Goal: Task Accomplishment & Management: Manage account settings

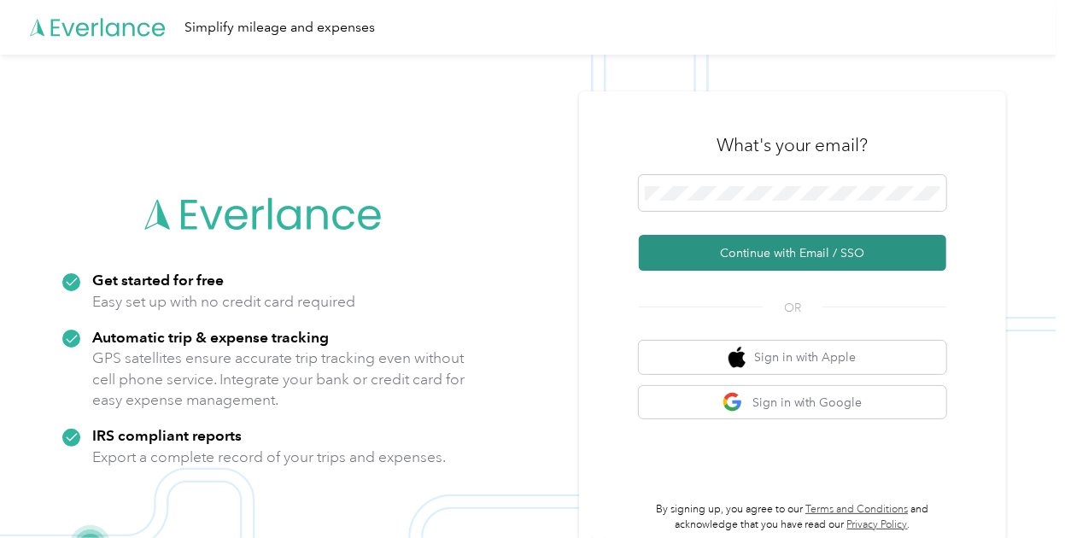
click at [810, 249] on button "Continue with Email / SSO" at bounding box center [792, 253] width 307 height 36
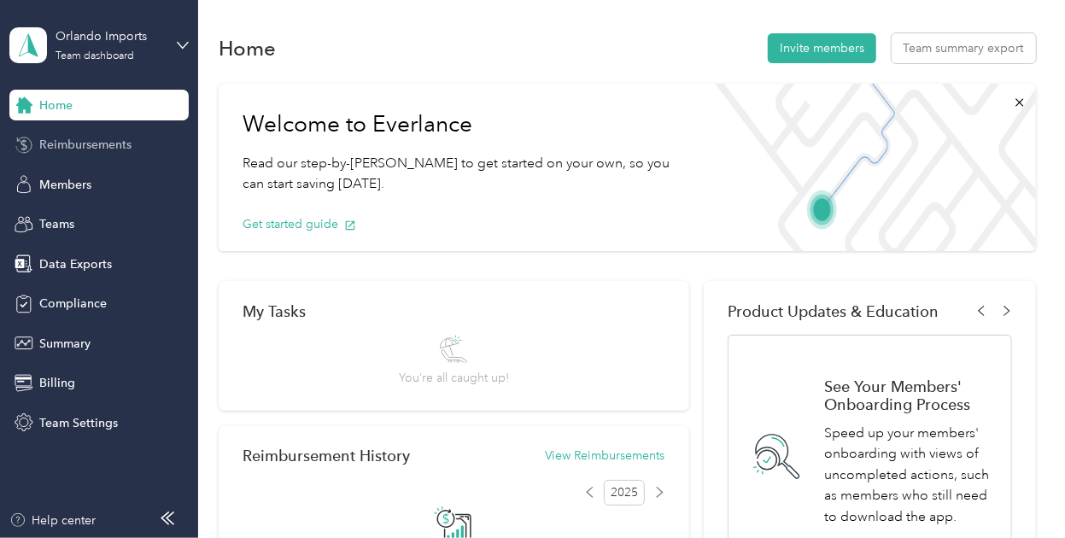
click at [70, 150] on span "Reimbursements" at bounding box center [85, 145] width 92 height 18
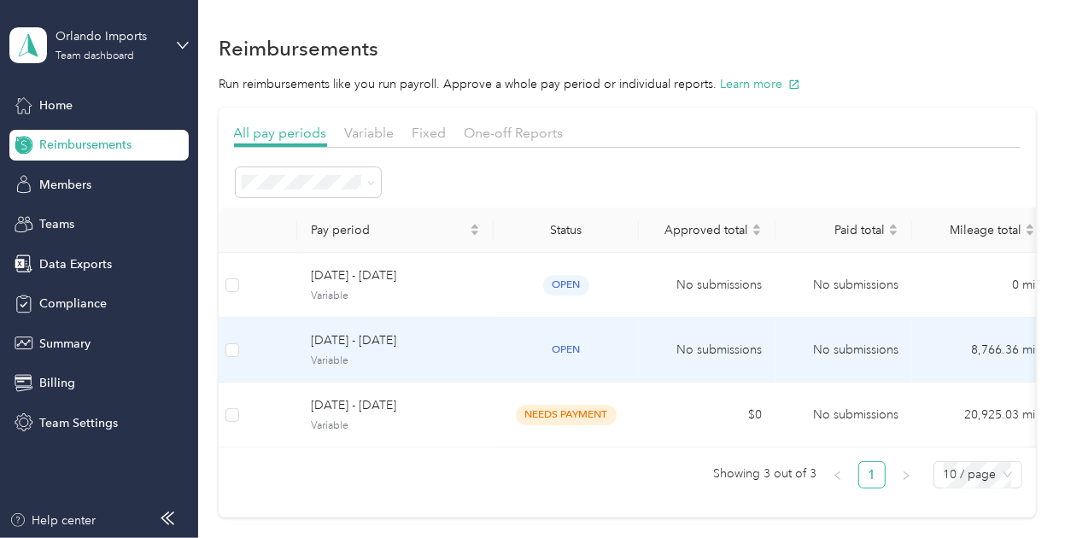
click at [432, 342] on span "[DATE] - [DATE]" at bounding box center [395, 340] width 169 height 19
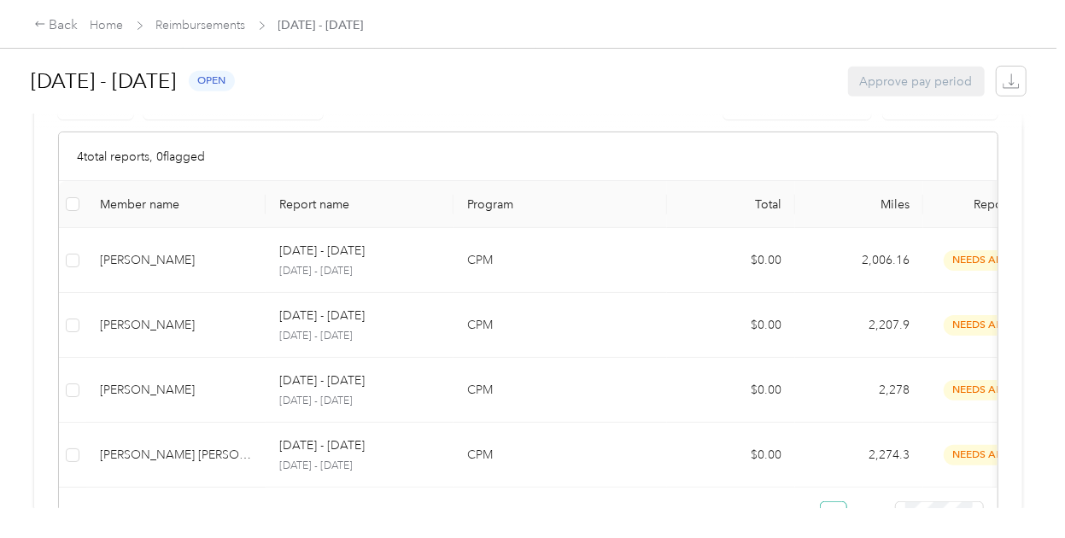
scroll to position [421, 0]
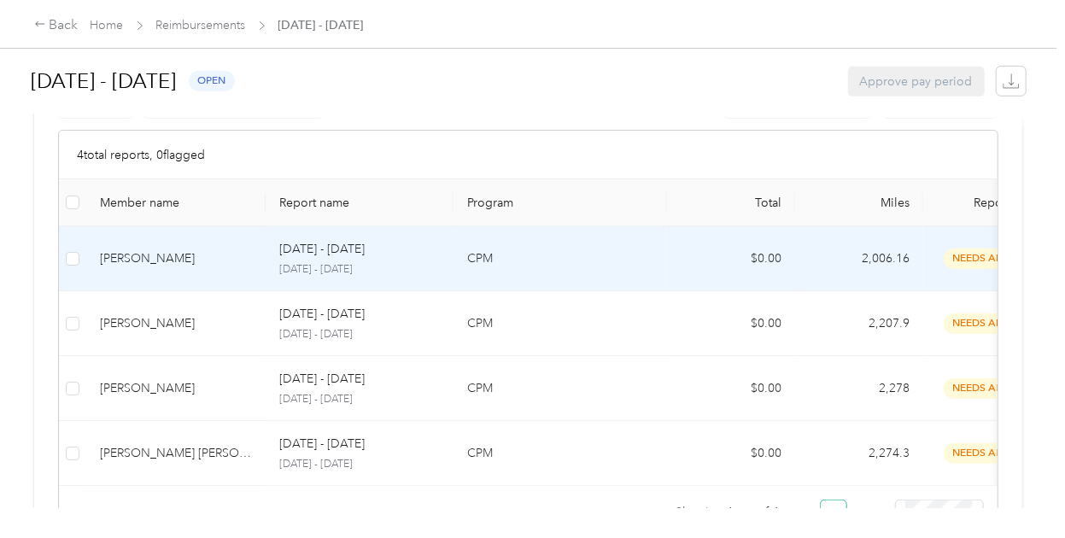
click at [418, 253] on div "[DATE] - [DATE]" at bounding box center [359, 249] width 161 height 19
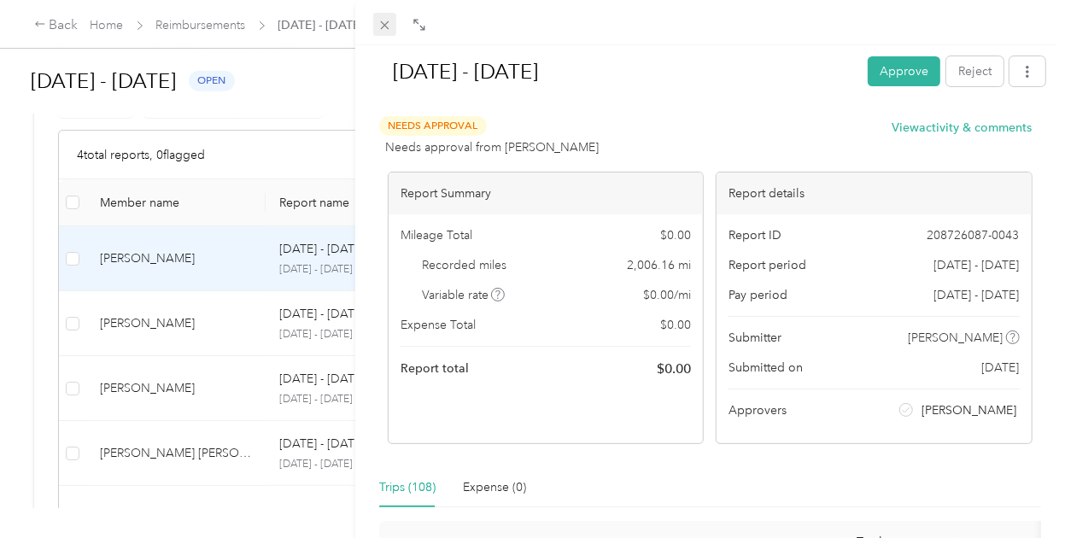
click at [383, 30] on icon at bounding box center [384, 25] width 15 height 15
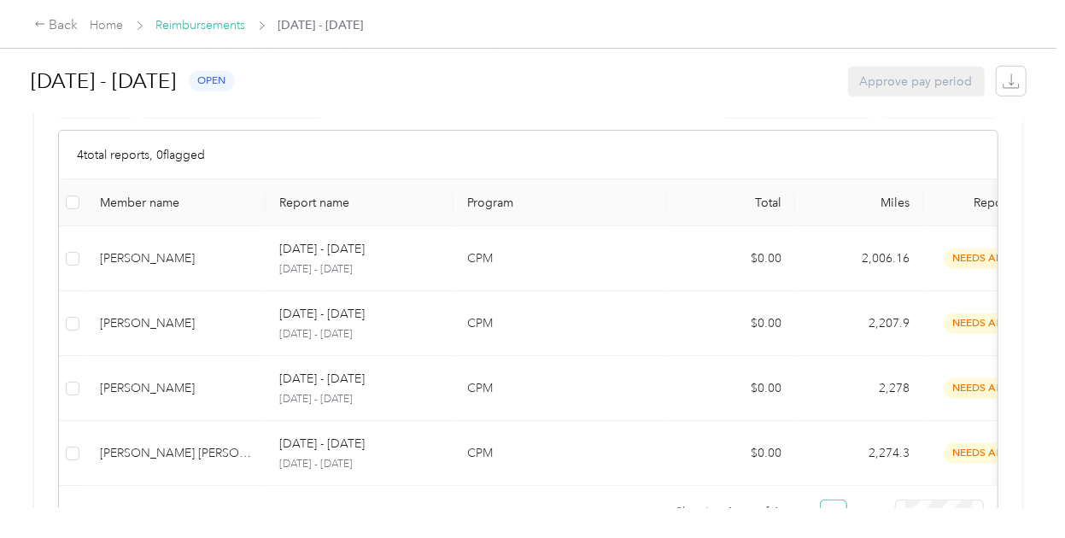
click at [196, 26] on link "Reimbursements" at bounding box center [201, 25] width 90 height 15
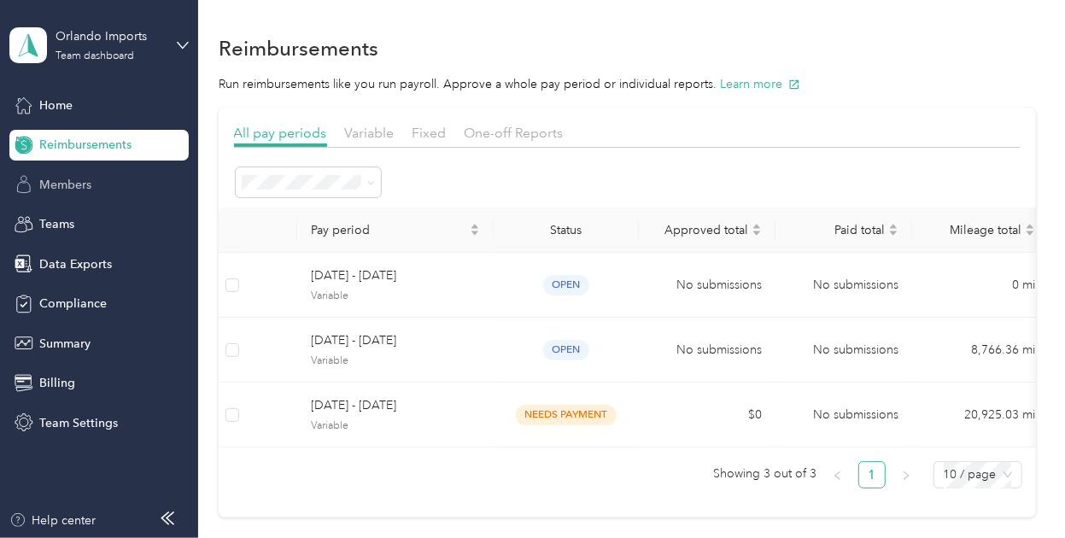
click at [93, 183] on div "Members" at bounding box center [98, 184] width 179 height 31
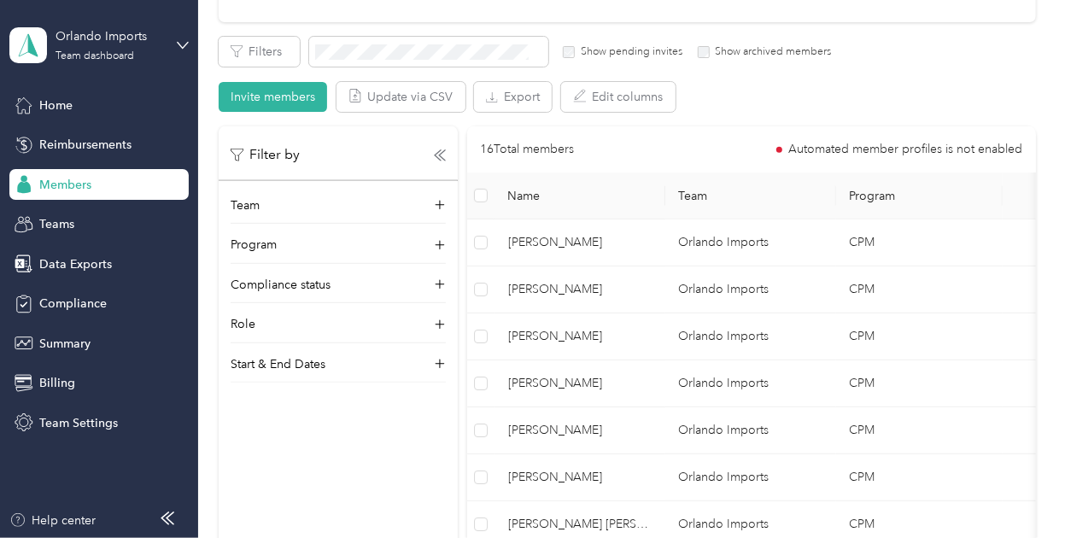
scroll to position [283, 0]
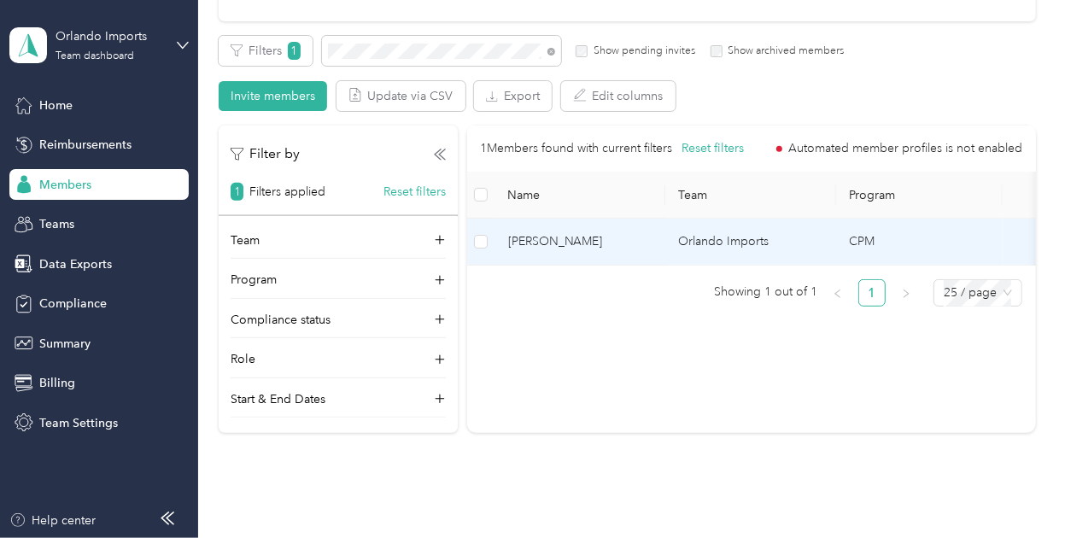
click at [582, 230] on td "[PERSON_NAME]" at bounding box center [579, 242] width 171 height 47
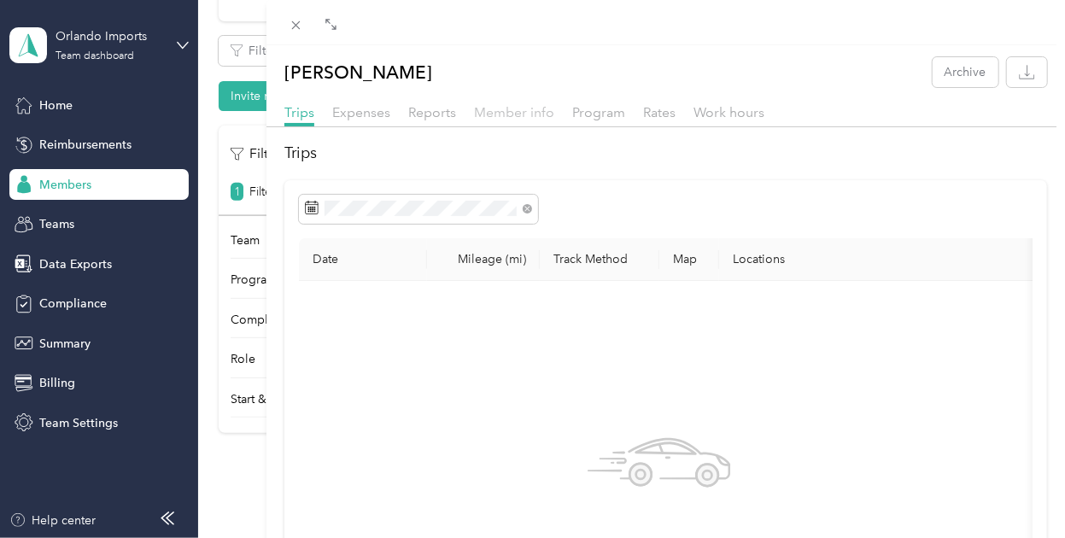
click at [507, 115] on span "Member info" at bounding box center [514, 112] width 80 height 16
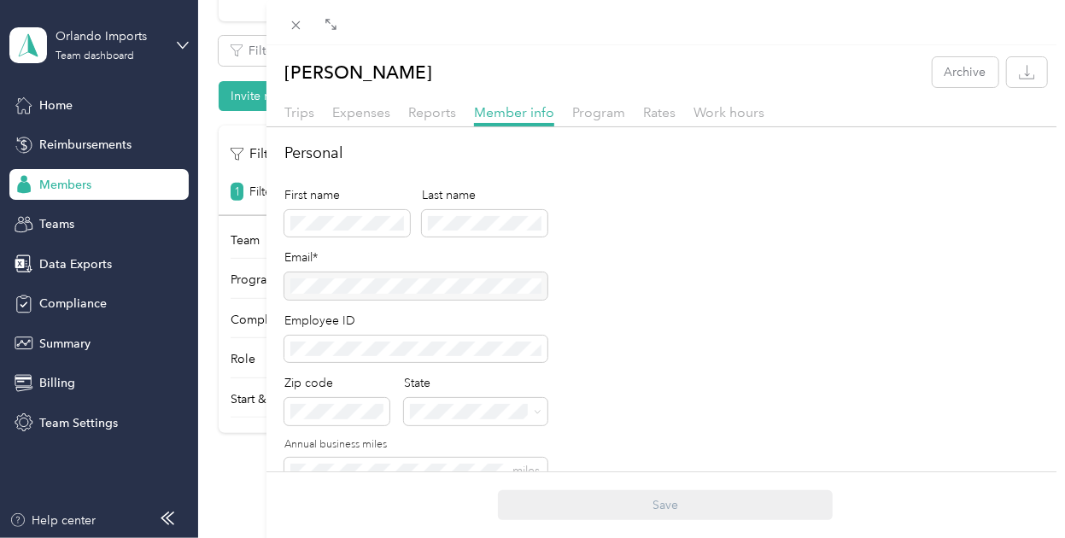
click at [500, 292] on div at bounding box center [415, 285] width 263 height 27
click at [489, 283] on div at bounding box center [415, 285] width 263 height 27
click at [31, 79] on div "[PERSON_NAME] Archive Trips Expenses Reports Member info Program Rates Work hou…" at bounding box center [532, 269] width 1065 height 538
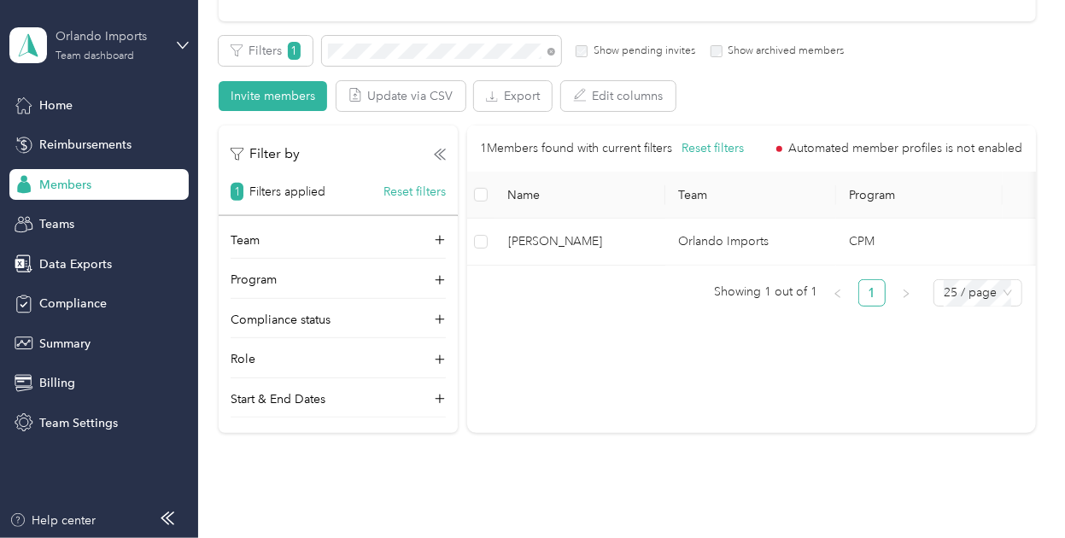
click at [151, 43] on div "Orlando Imports" at bounding box center [109, 36] width 107 height 18
click at [126, 216] on div "Log out" at bounding box center [189, 217] width 336 height 30
